Goal: Transaction & Acquisition: Purchase product/service

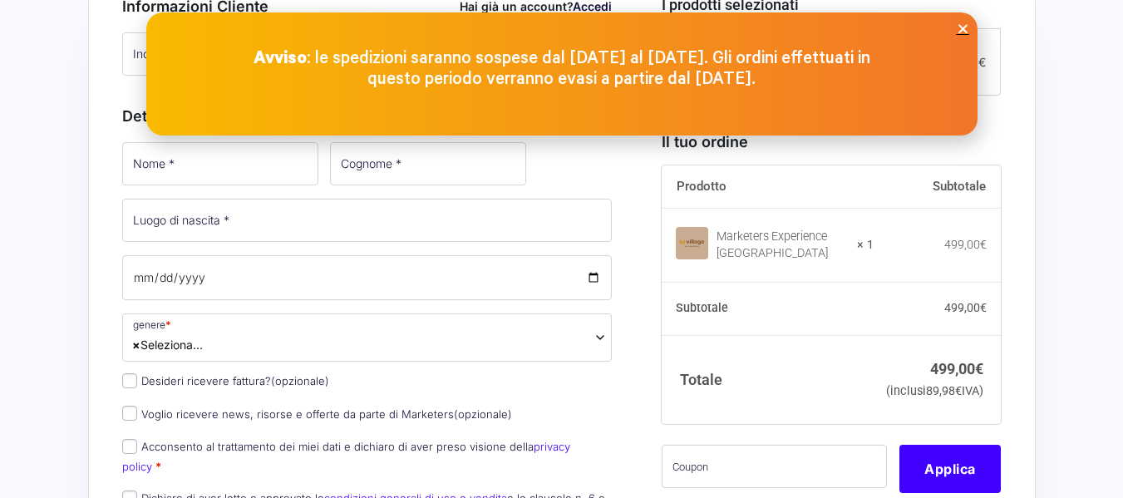
scroll to position [436, 0]
click at [958, 27] on icon "Close" at bounding box center [963, 28] width 12 height 12
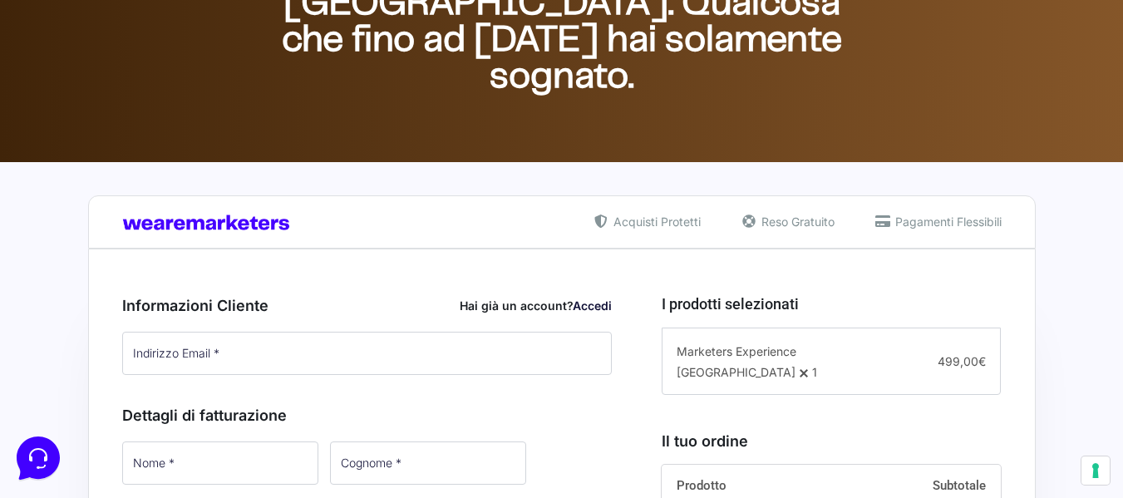
scroll to position [134, 0]
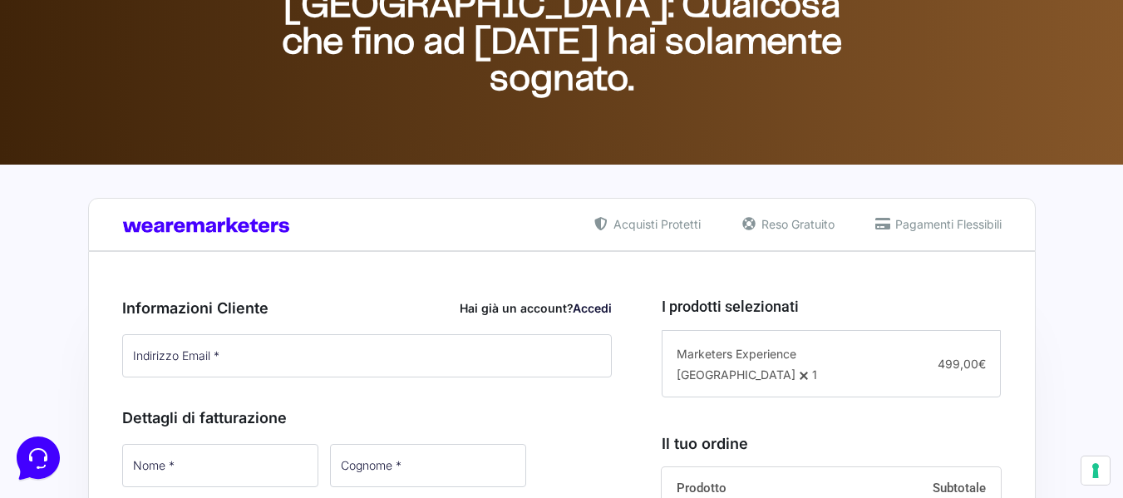
drag, startPoint x: 1135, startPoint y: 230, endPoint x: 1132, endPoint y: 131, distance: 99.8
click at [916, 229] on span "Pagamenti Flessibili" at bounding box center [946, 223] width 111 height 17
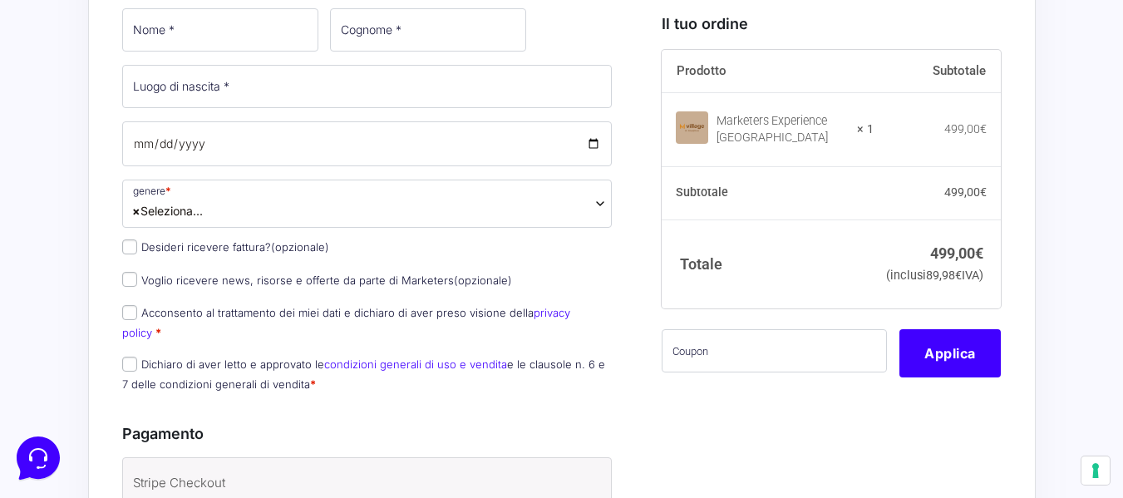
scroll to position [836, 0]
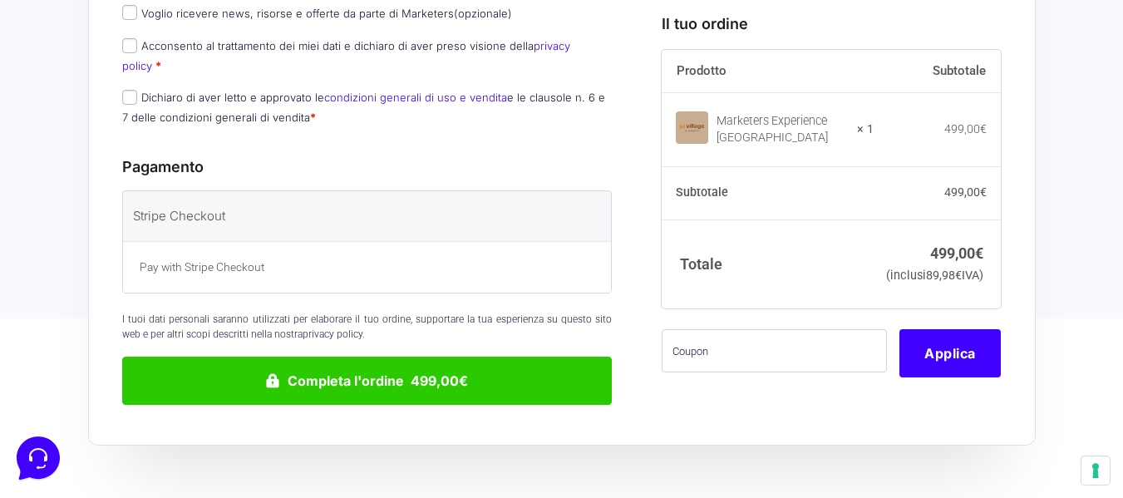
click at [241, 259] on p "Pay with Stripe Checkout" at bounding box center [368, 267] width 456 height 17
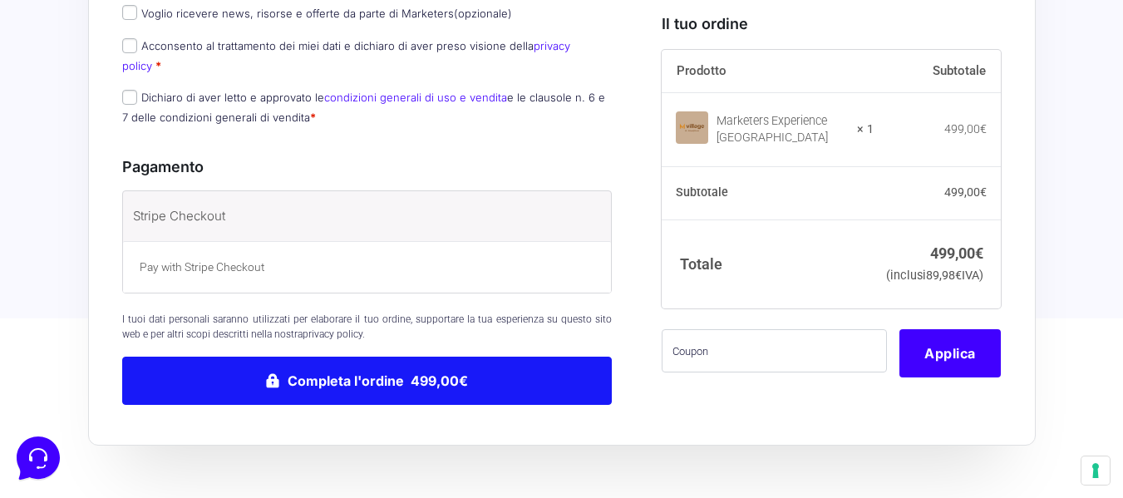
click at [462, 357] on button "Completa l'ordine 499,00€" at bounding box center [367, 381] width 490 height 48
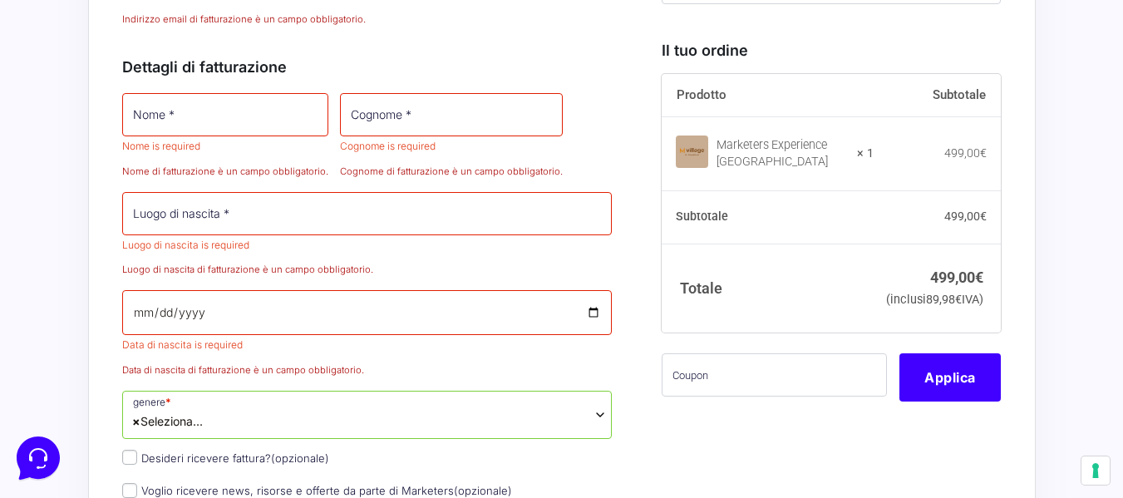
scroll to position [683, 0]
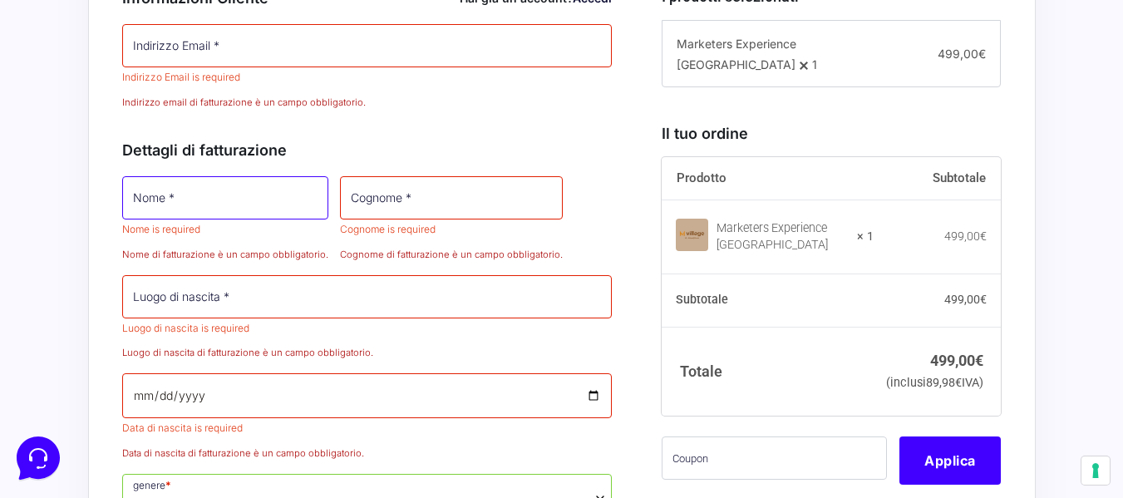
click at [211, 209] on input "Nome *" at bounding box center [225, 197] width 206 height 43
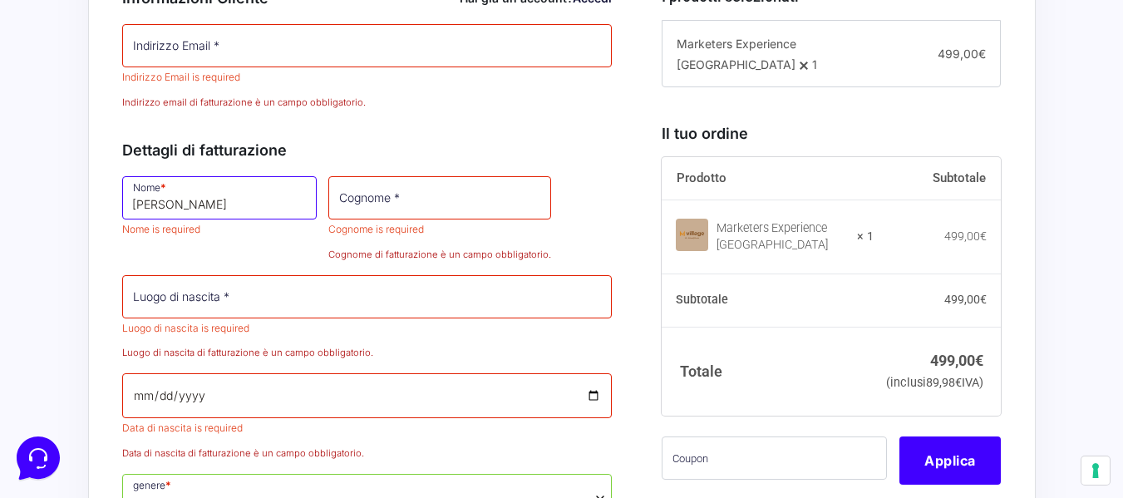
type input "[PERSON_NAME]"
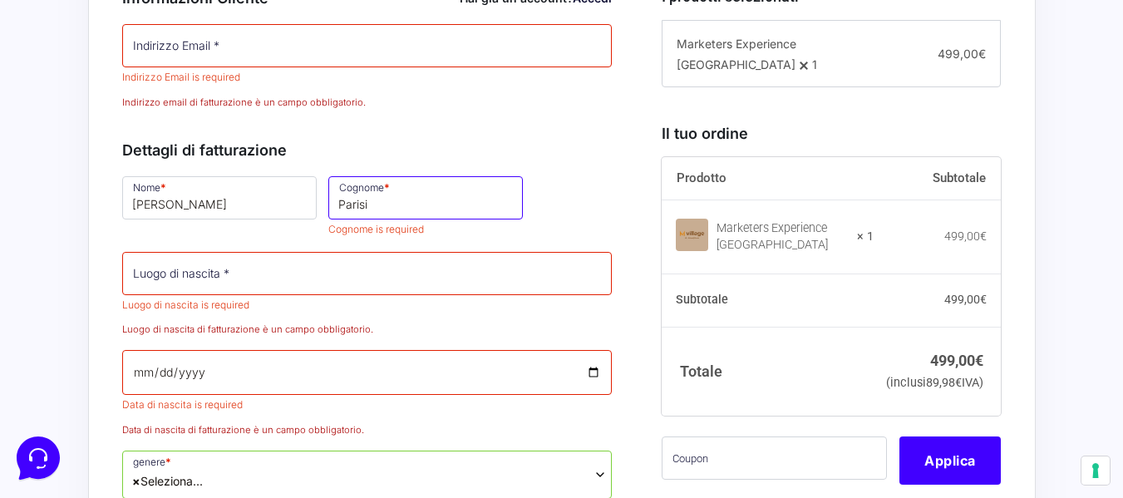
type input "Parisi"
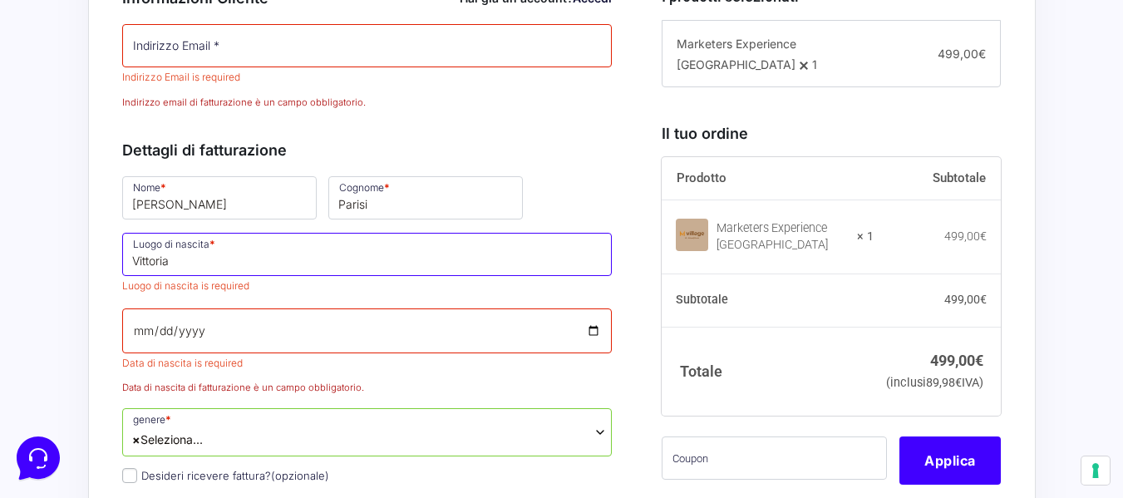
type input "Vittoria"
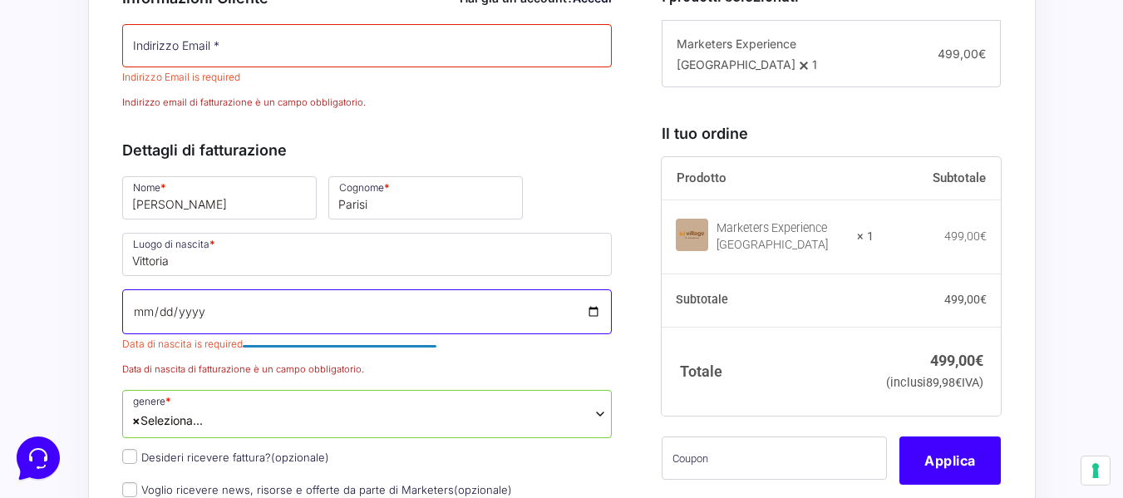
click at [184, 351] on span "Data di nascita is required Inserisci la tua data di nascita" at bounding box center [367, 320] width 490 height 62
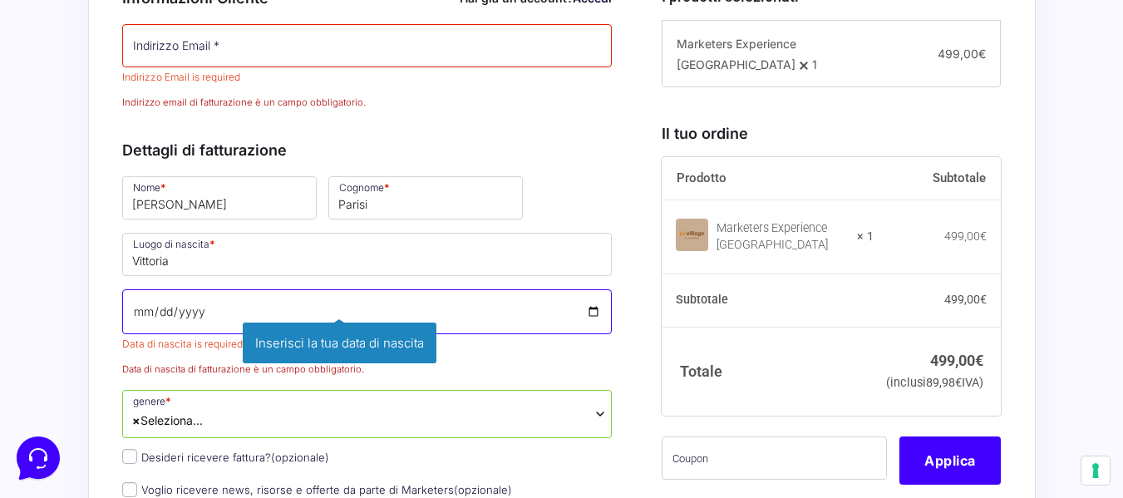
click at [136, 328] on input "Data di nascita *" at bounding box center [367, 311] width 490 height 45
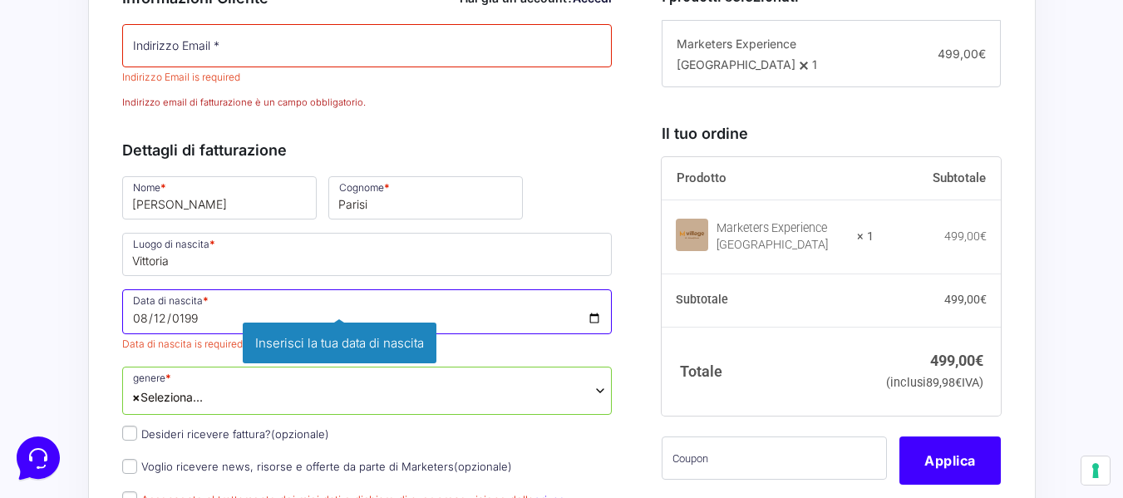
type input "[DATE]"
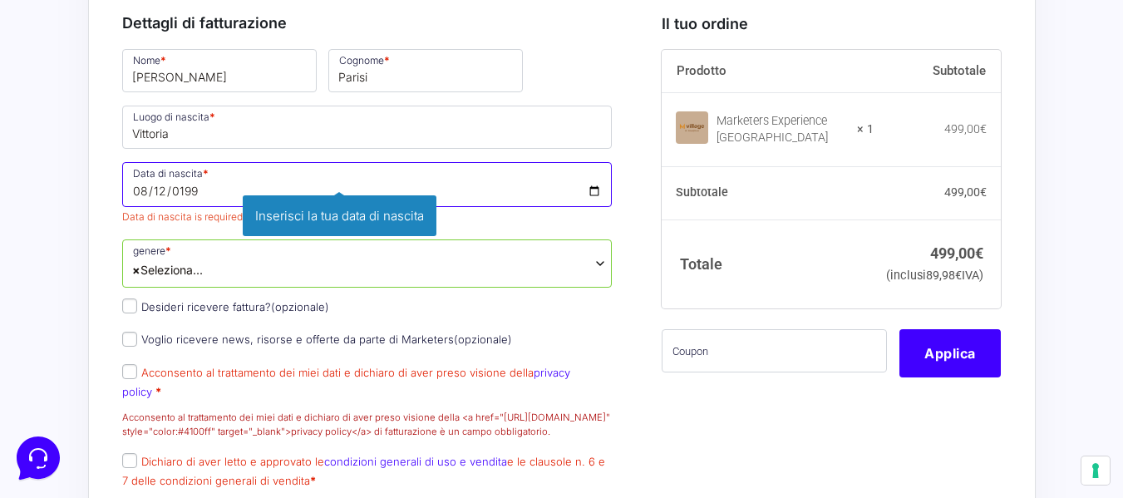
scroll to position [836, 0]
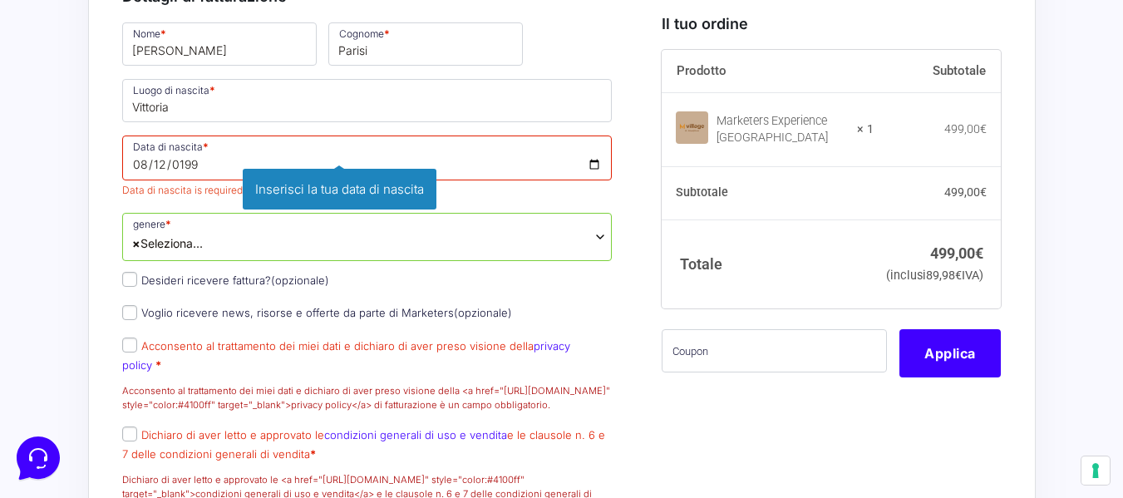
click at [233, 261] on span "× Seleziona..." at bounding box center [367, 237] width 490 height 48
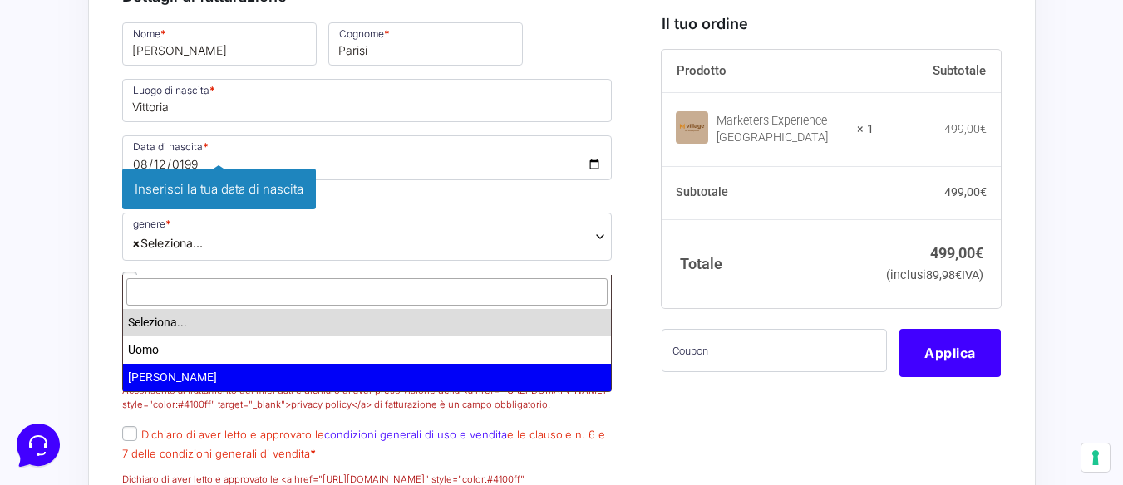
select select "[PERSON_NAME]"
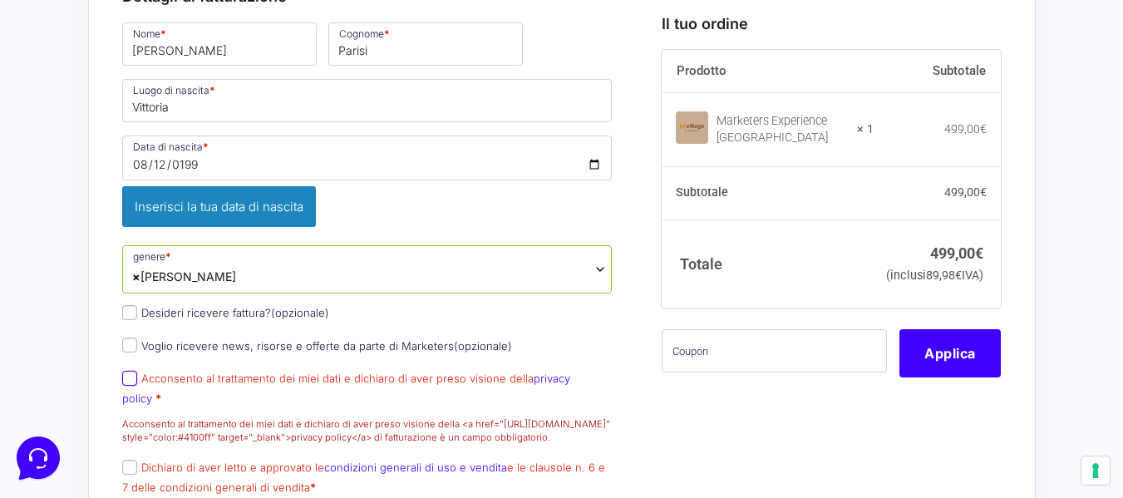
click at [132, 371] on input "Acconsento al trattamento dei miei dati e dichiaro di aver preso visione della …" at bounding box center [129, 378] width 15 height 15
checkbox input "true"
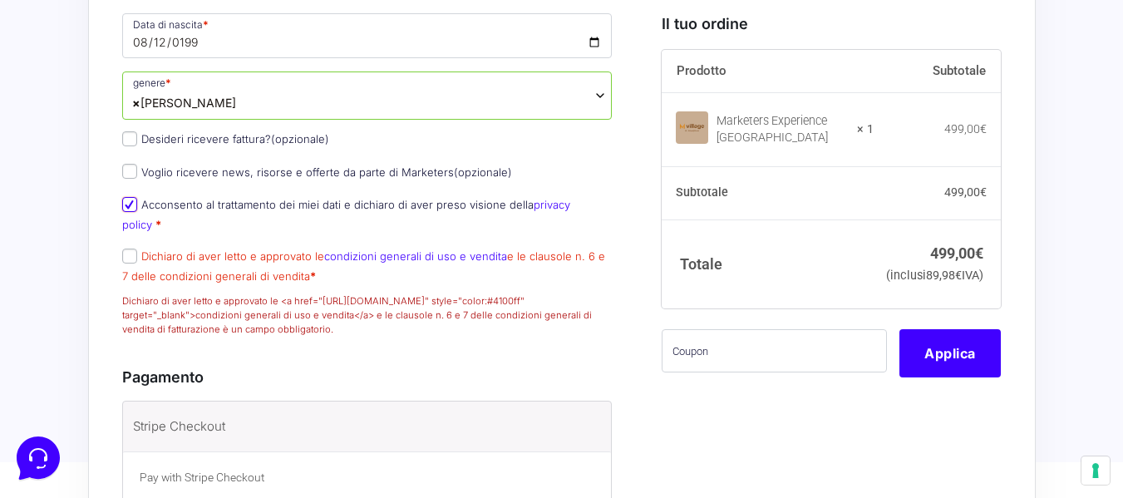
scroll to position [983, 0]
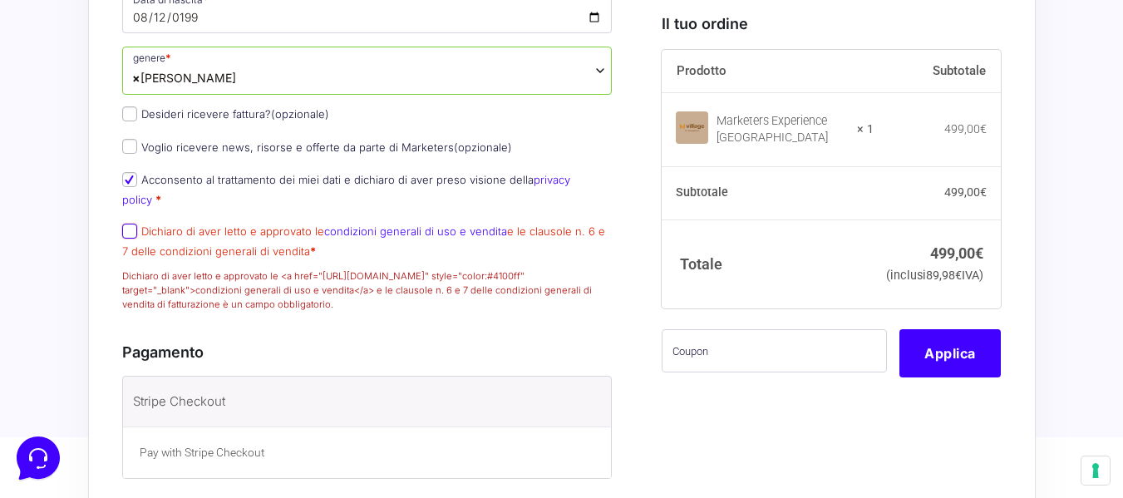
click at [134, 231] on input "Dichiaro di aver letto e approvato le condizioni generali di uso e vendita e le…" at bounding box center [129, 231] width 15 height 15
checkbox input "true"
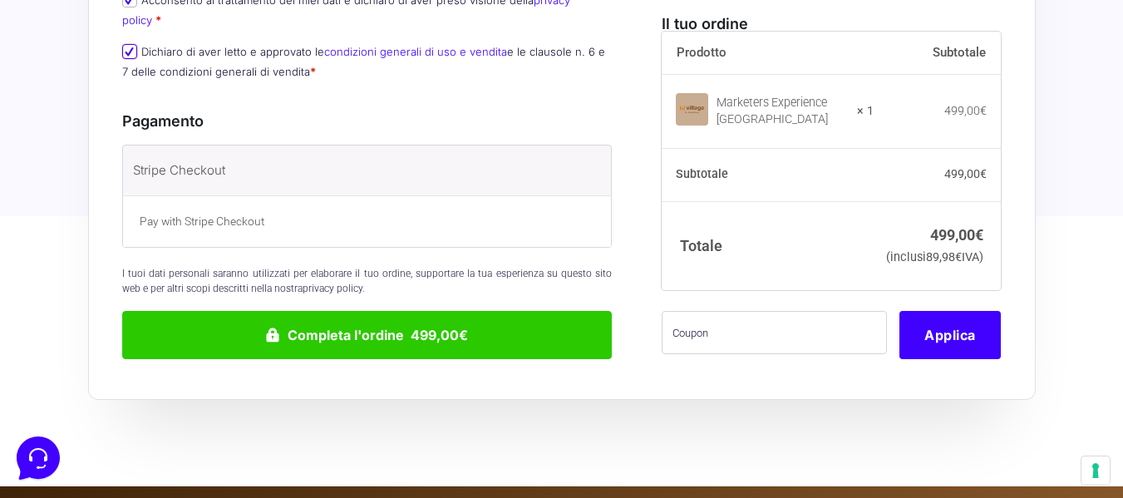
scroll to position [1217, 0]
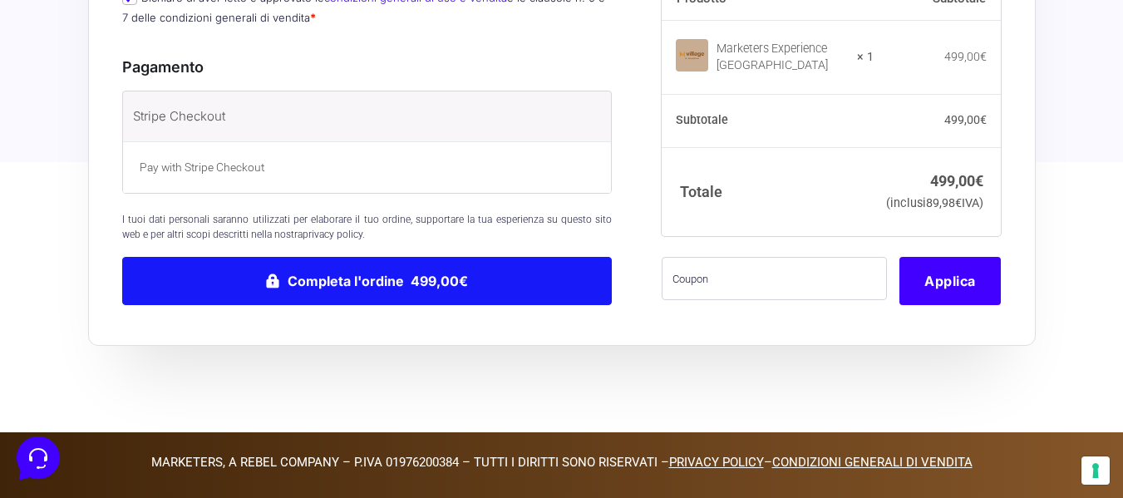
click at [414, 288] on button "Completa l'ordine 499,00€" at bounding box center [367, 281] width 490 height 48
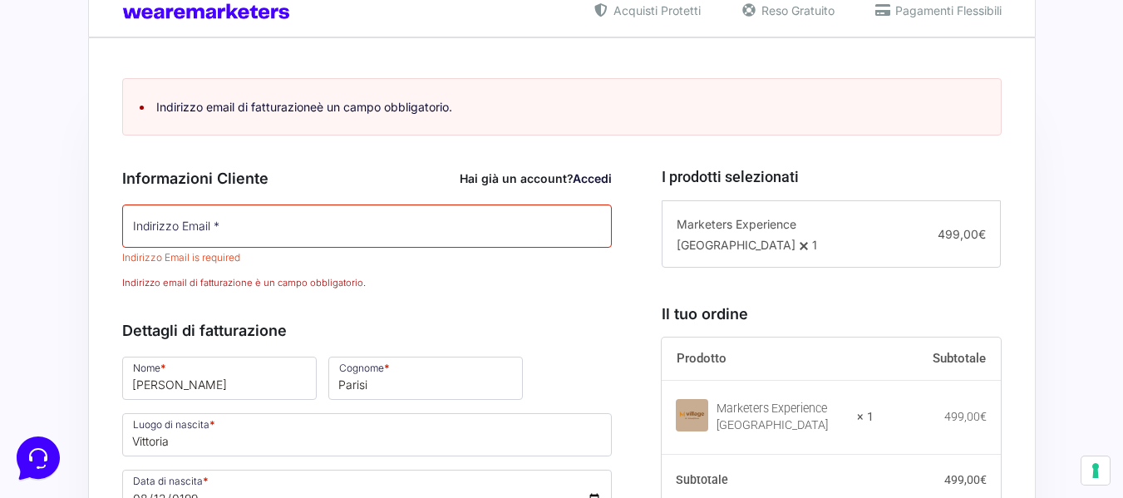
scroll to position [330, 0]
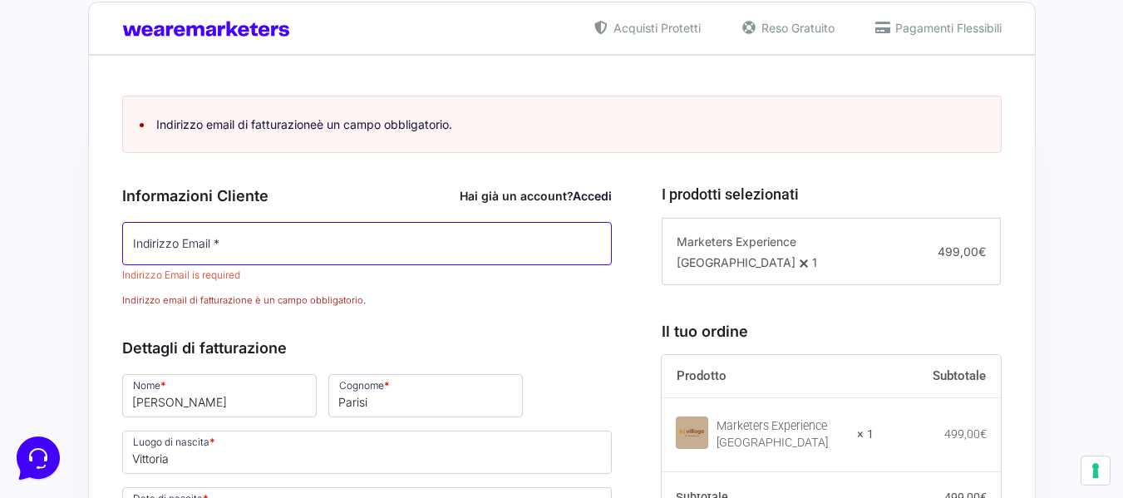
click at [288, 244] on input "Indirizzo Email *" at bounding box center [367, 243] width 490 height 43
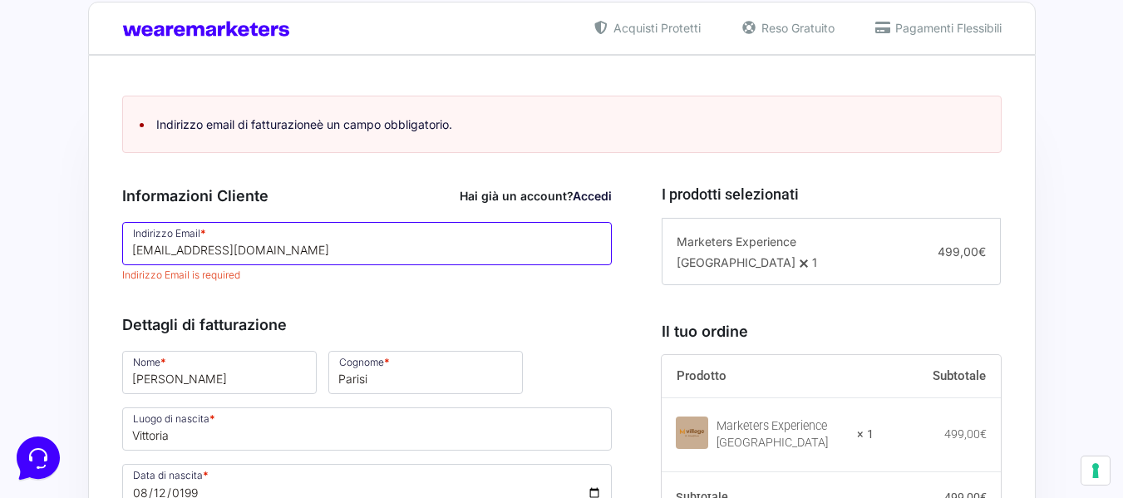
scroll to position [1022, 0]
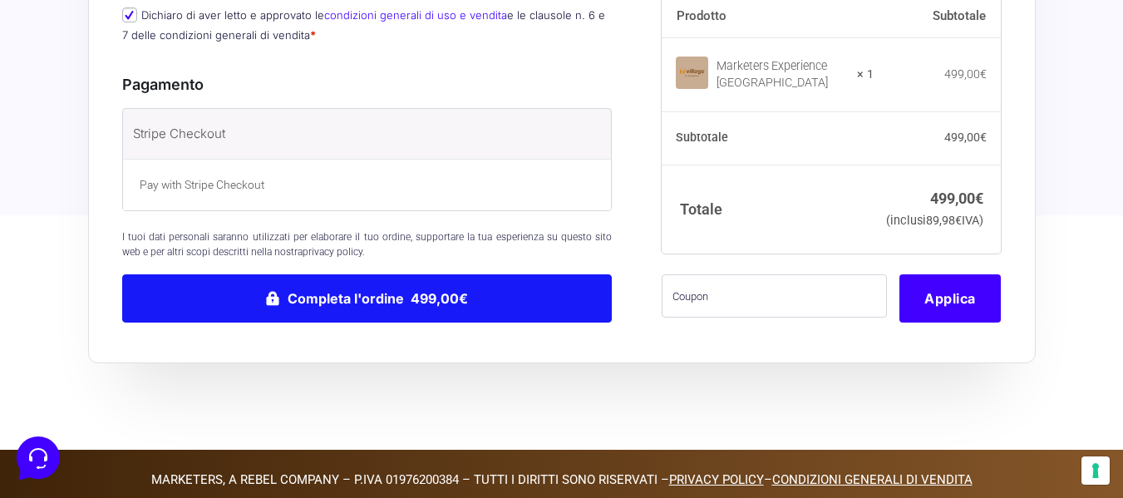
type input "[EMAIL_ADDRESS][DOMAIN_NAME]"
click at [407, 286] on button "Completa l'ordine 499,00€" at bounding box center [367, 298] width 490 height 48
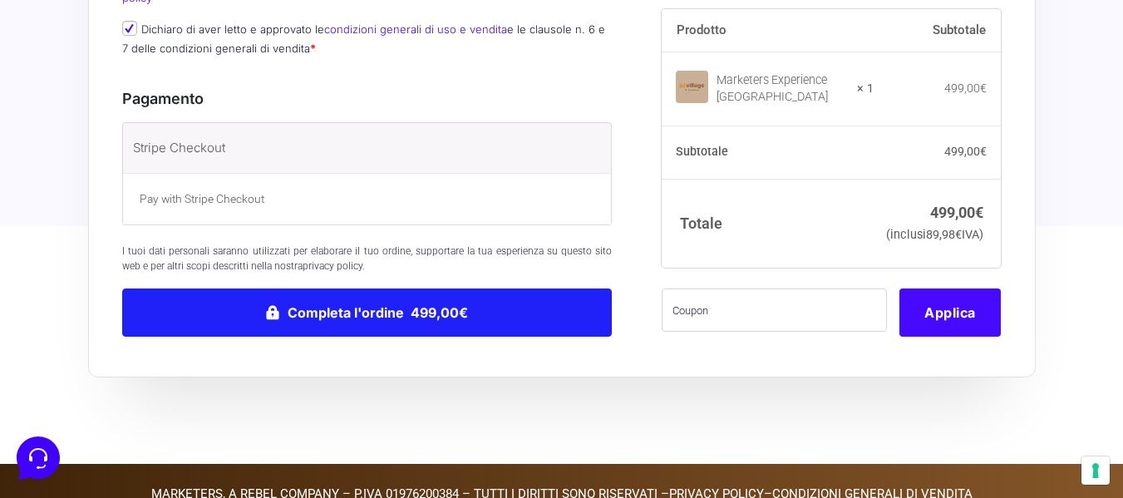
scroll to position [1036, 0]
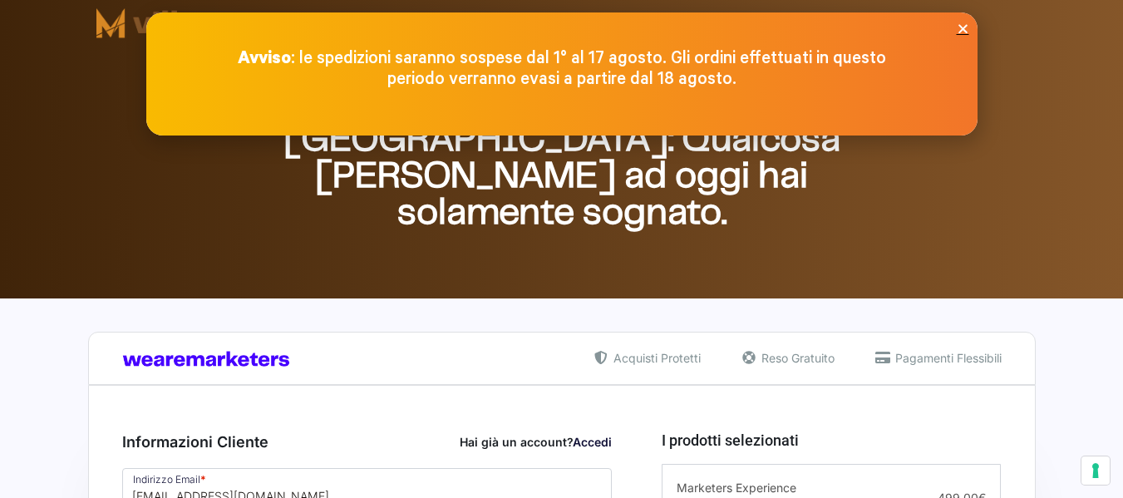
select select "[PERSON_NAME]"
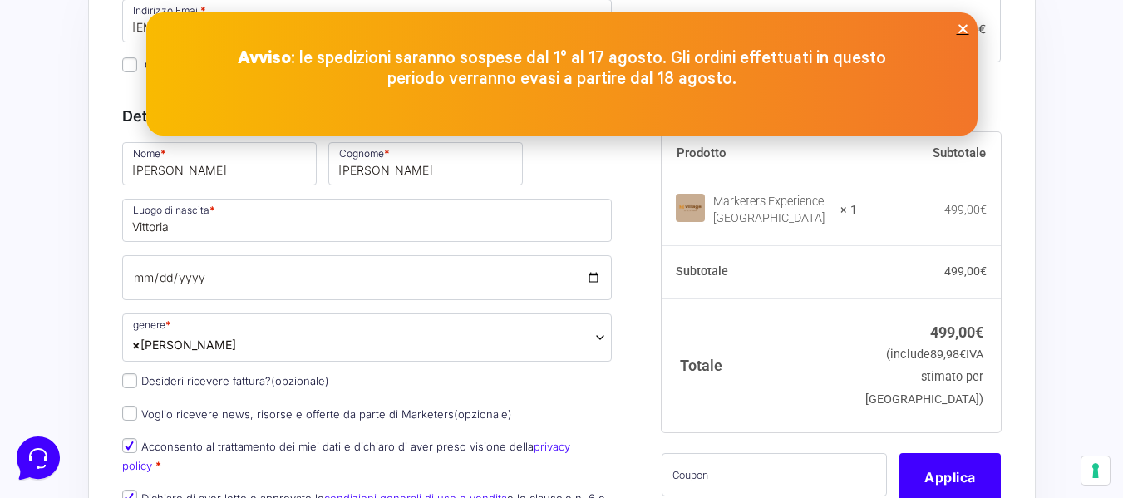
click at [965, 28] on icon "Close" at bounding box center [963, 28] width 12 height 12
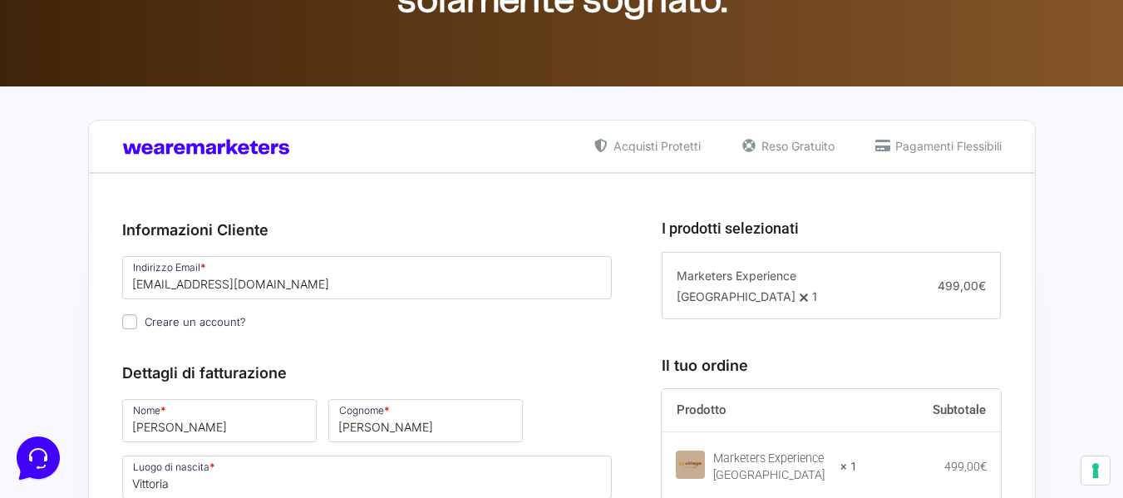
scroll to position [165, 0]
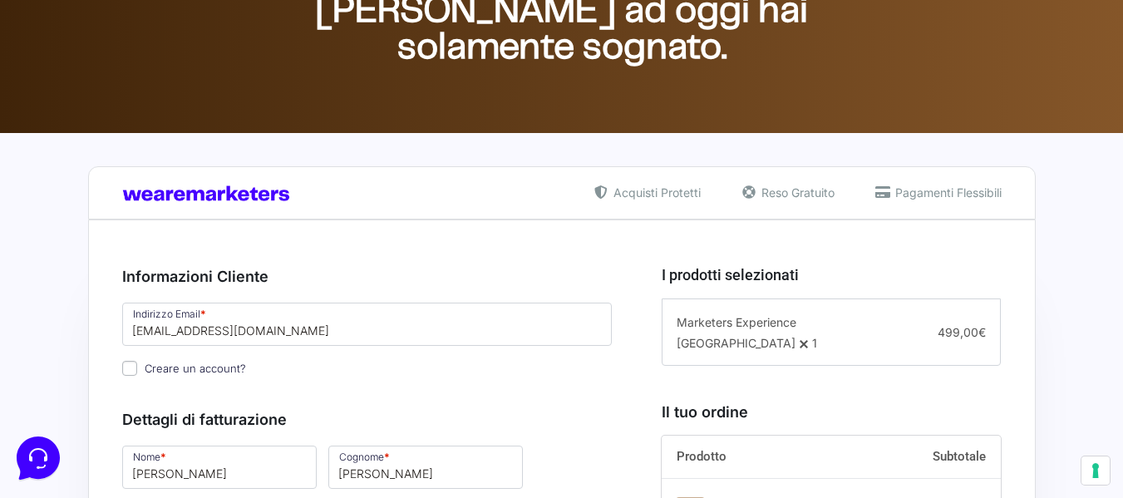
click at [904, 198] on span "Pagamenti Flessibili" at bounding box center [946, 192] width 111 height 17
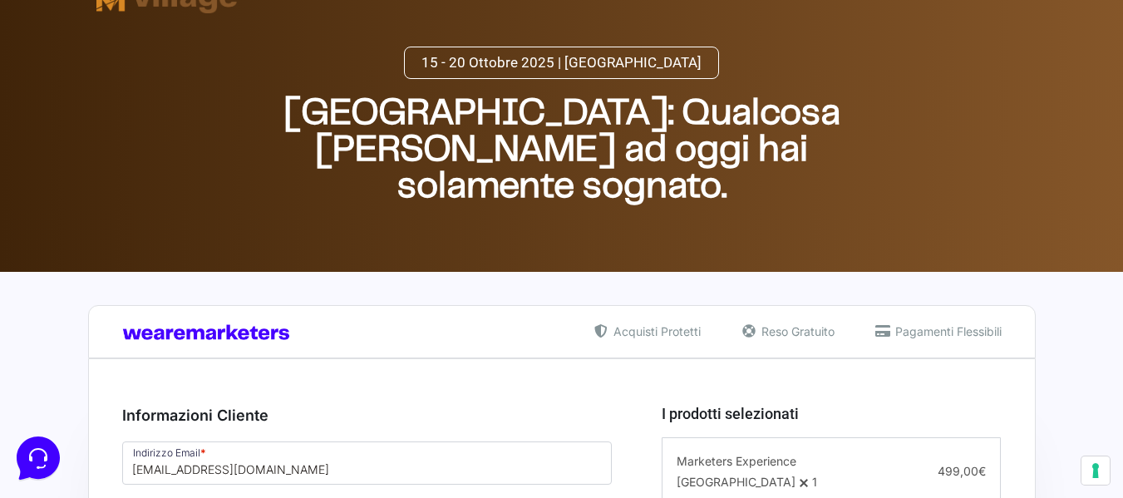
scroll to position [0, 0]
